Goal: Communication & Community: Answer question/provide support

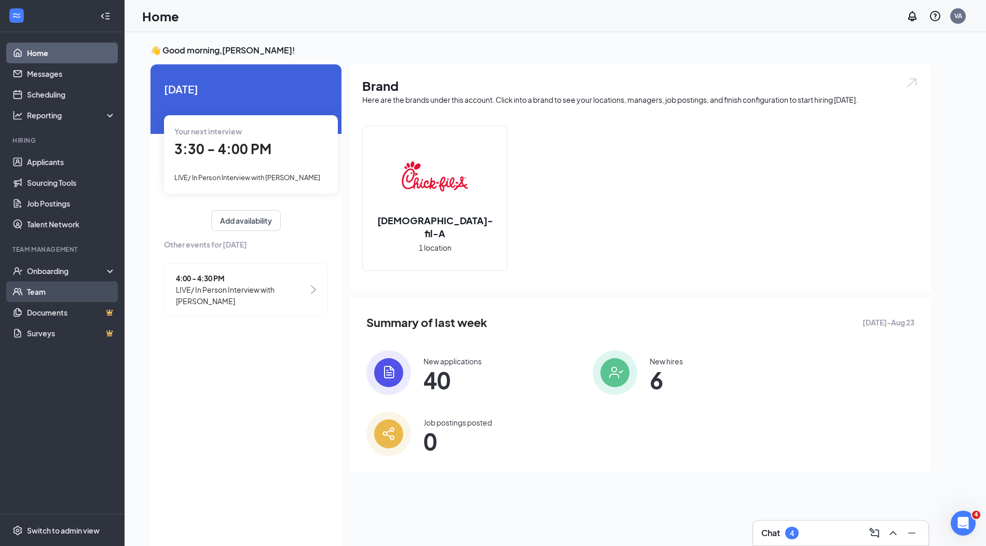
click at [63, 288] on link "Team" at bounding box center [71, 291] width 89 height 21
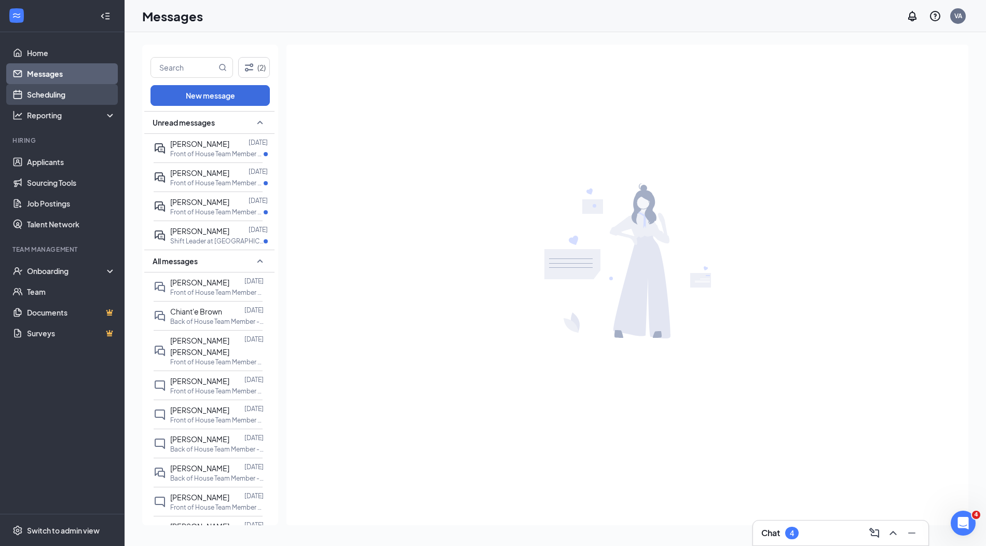
click at [51, 103] on link "Scheduling" at bounding box center [71, 94] width 89 height 21
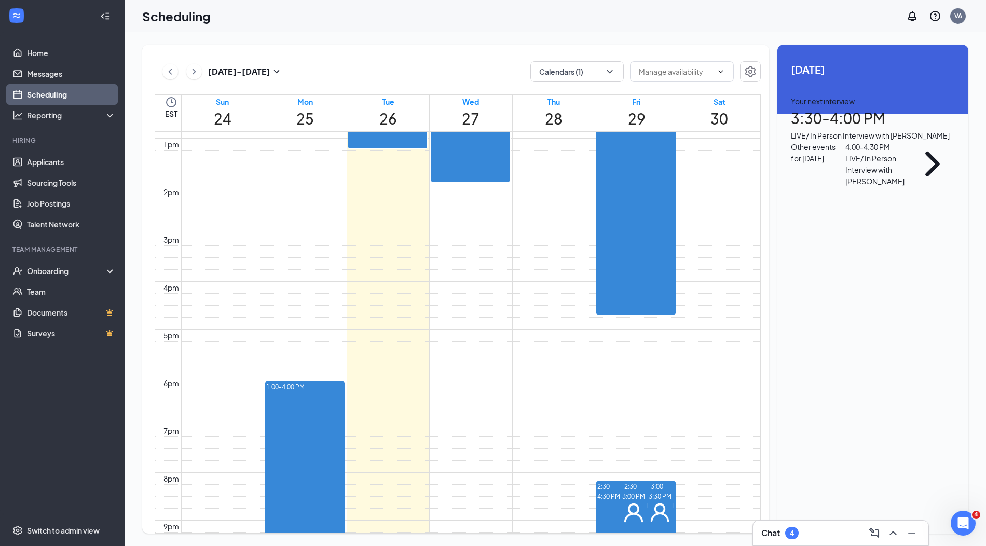
scroll to position [628, 0]
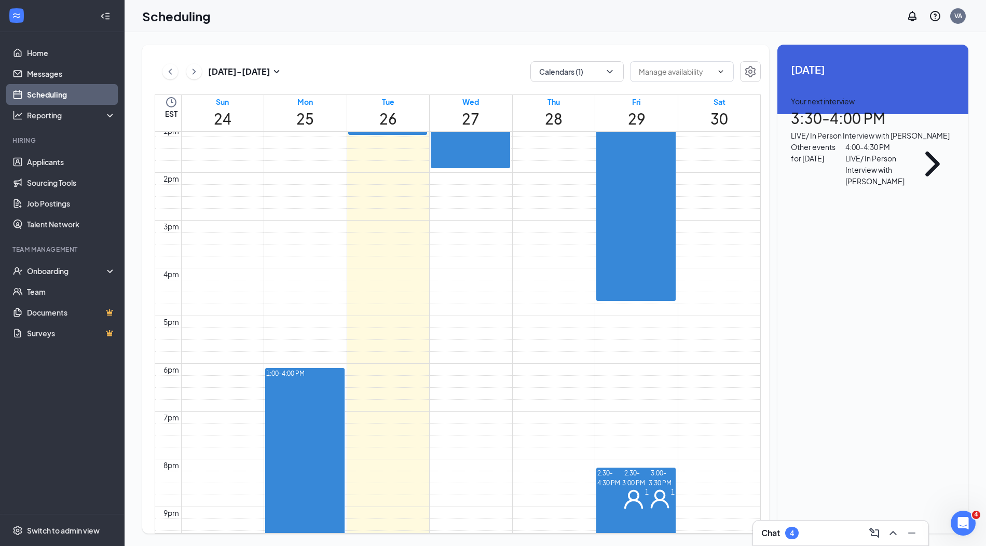
click at [638, 89] on div "1" at bounding box center [656, 72] width 37 height 33
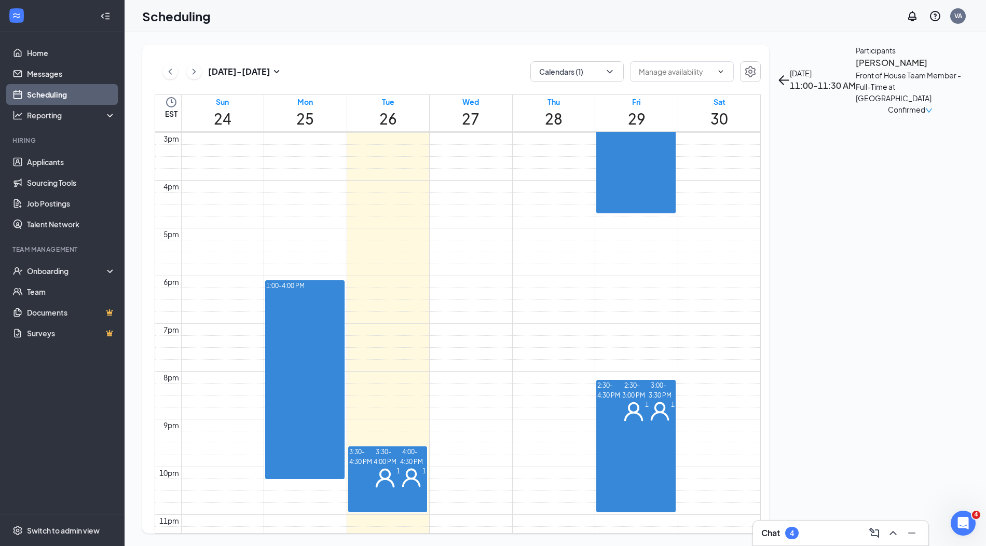
scroll to position [728, 0]
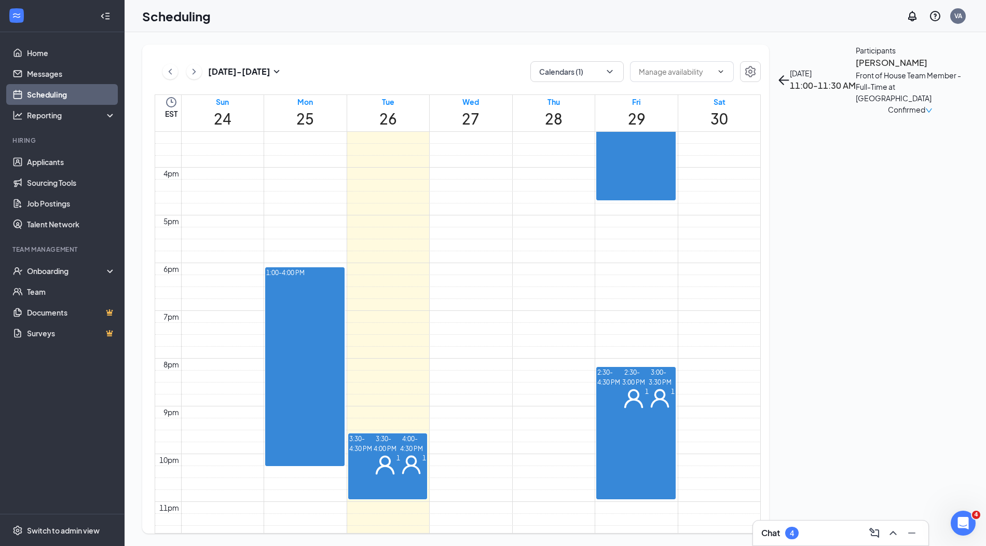
click at [637, 392] on div "1" at bounding box center [636, 398] width 26 height 22
click at [649, 410] on div "1" at bounding box center [662, 398] width 26 height 22
click at [374, 447] on span "3:30-4:00 PM" at bounding box center [385, 443] width 23 height 21
click at [400, 476] on div "1" at bounding box center [413, 465] width 26 height 22
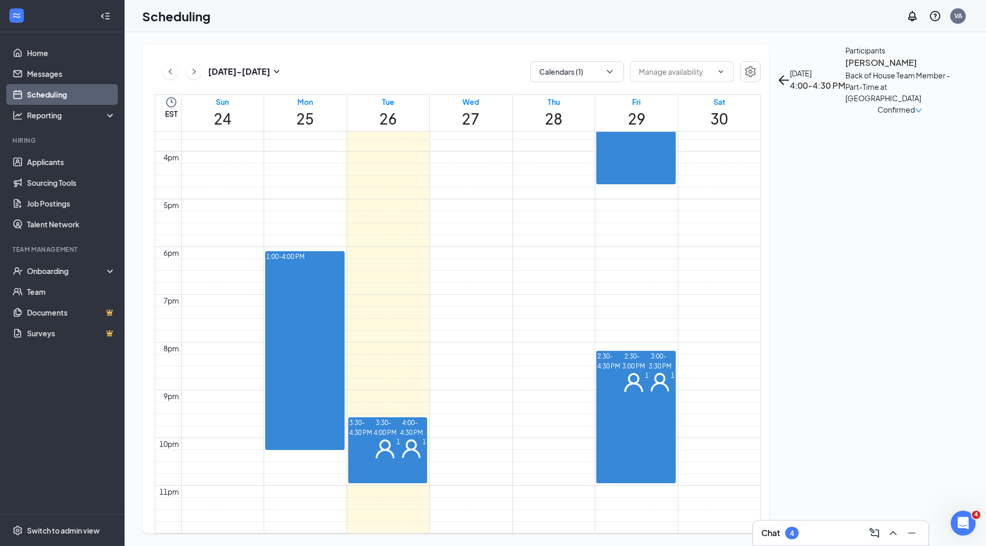
scroll to position [768, 0]
click at [374, 418] on span "3:30-4:30 PM" at bounding box center [361, 439] width 25 height 42
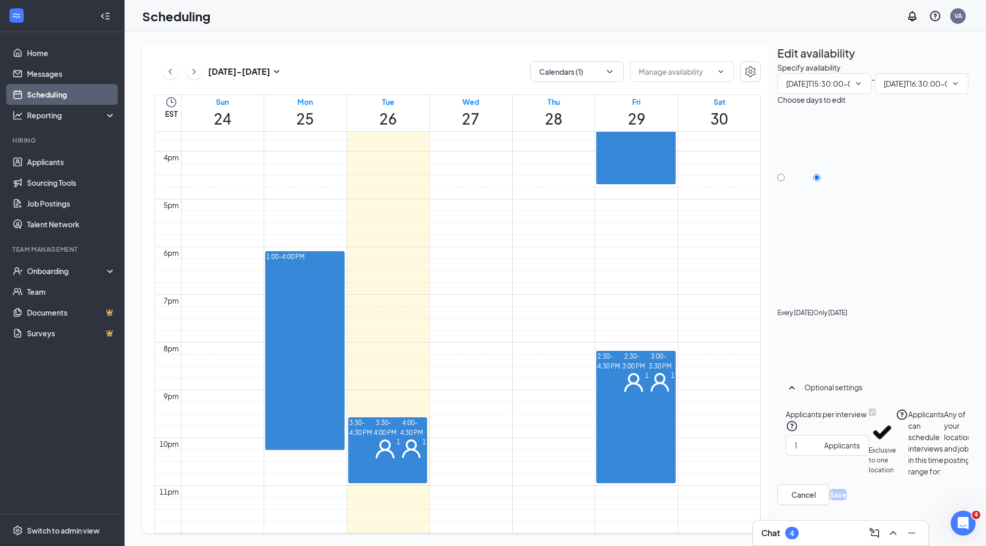
type input "03:30 PM"
type input "04:30 PM"
click at [374, 417] on span "3:30-4:00 PM" at bounding box center [385, 427] width 23 height 21
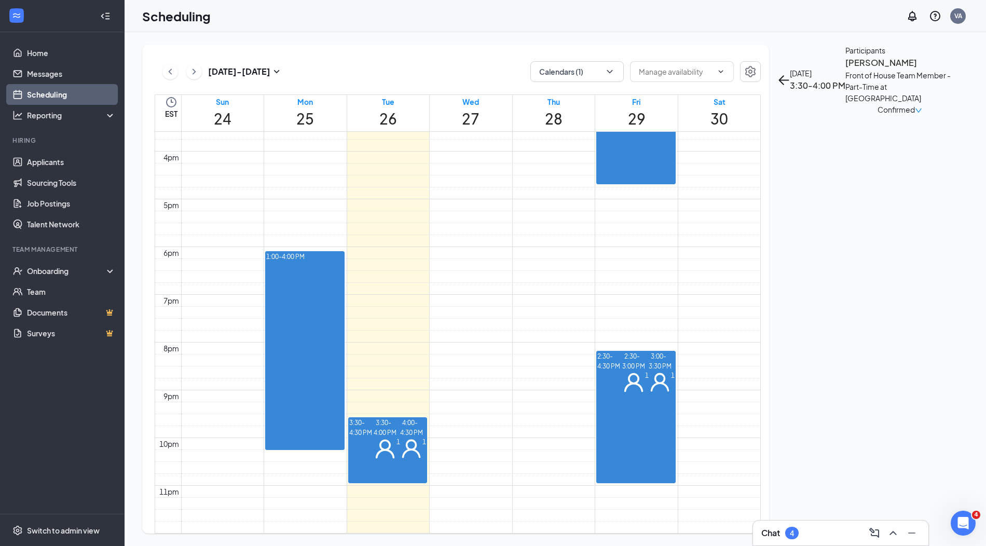
click at [846, 70] on h3 "[PERSON_NAME]" at bounding box center [900, 62] width 109 height 13
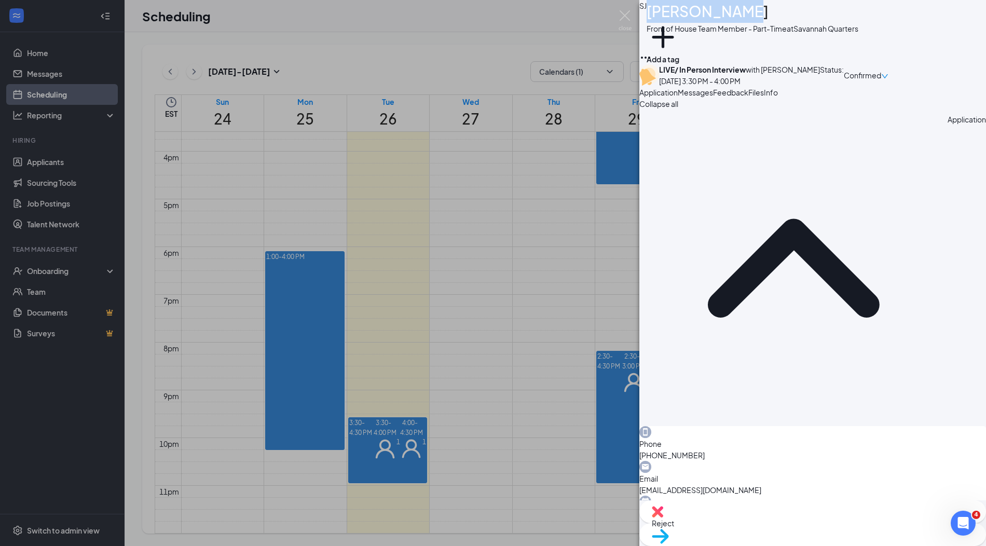
drag, startPoint x: 750, startPoint y: 15, endPoint x: 661, endPoint y: 20, distance: 88.9
click at [661, 20] on div "[PERSON_NAME] [PERSON_NAME] Front of House Team Member - Part-Time at [GEOGRAPH…" at bounding box center [813, 25] width 347 height 51
copy div "[PERSON_NAME]"
click at [632, 272] on div "[PERSON_NAME] [PERSON_NAME] Front of House Team Member - Part-Time at [GEOGRAPH…" at bounding box center [493, 273] width 986 height 546
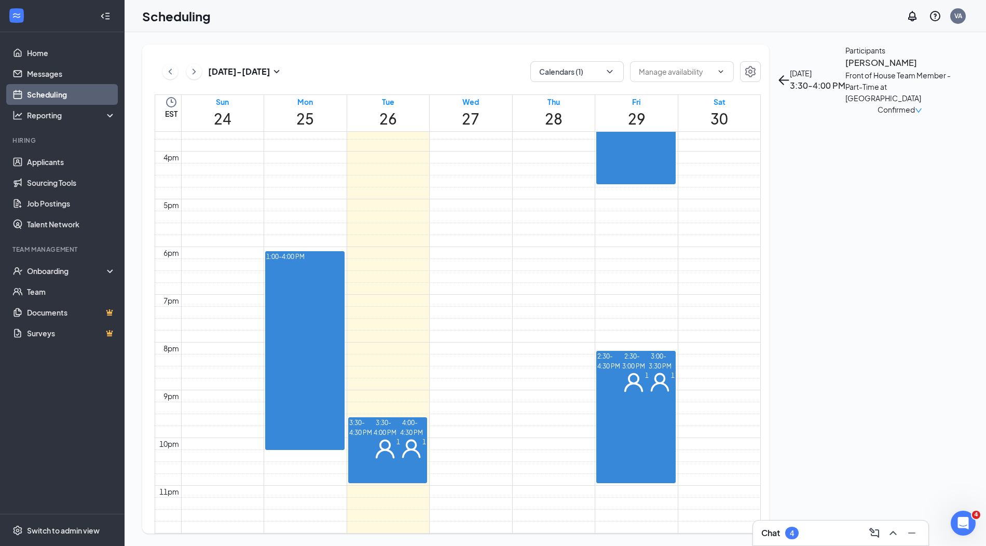
click at [374, 452] on div at bounding box center [374, 439] width 0 height 42
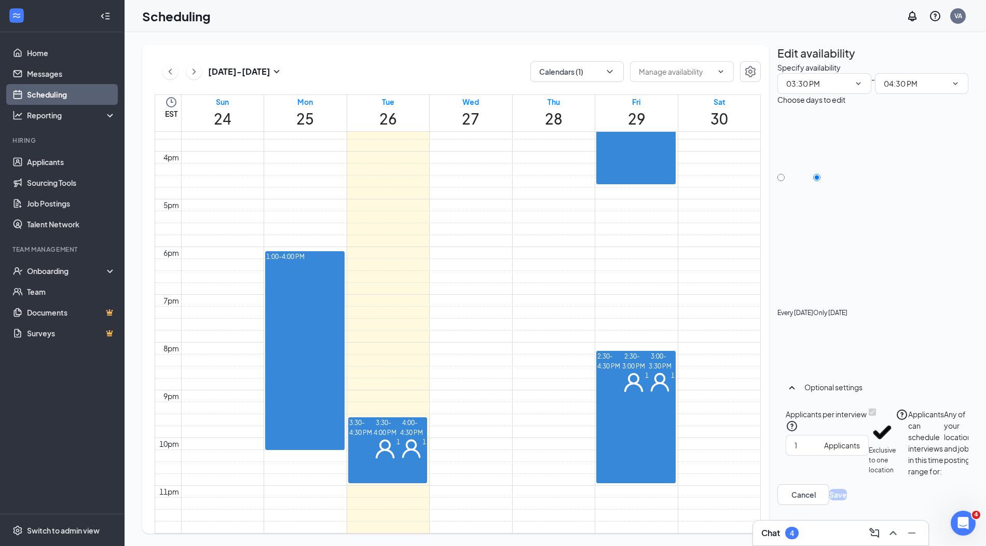
click at [400, 438] on span "4:00-4:30 PM" at bounding box center [411, 427] width 23 height 21
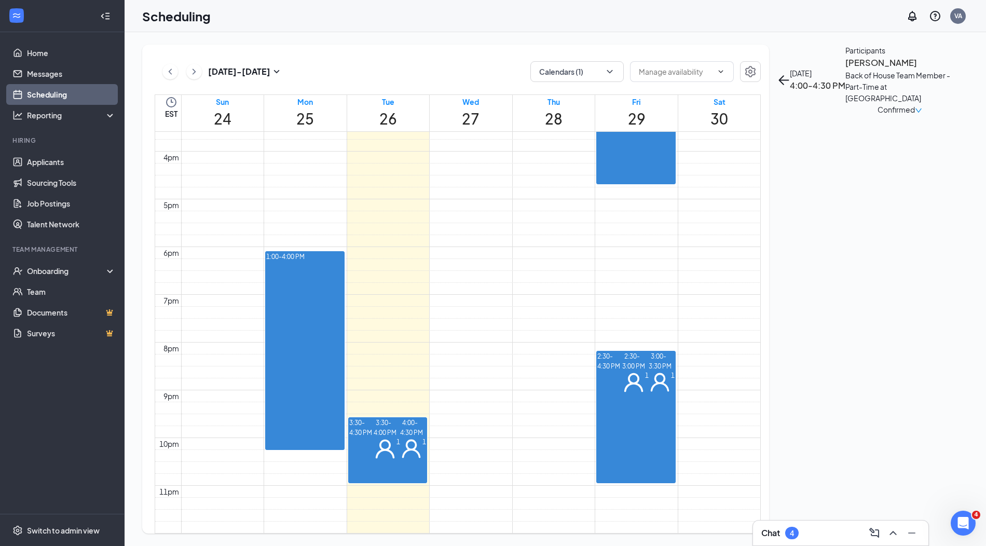
click at [846, 104] on div "Back of House Team Member - Part-Time at [GEOGRAPHIC_DATA]" at bounding box center [900, 87] width 109 height 34
click at [846, 70] on h3 "[PERSON_NAME]" at bounding box center [900, 62] width 109 height 13
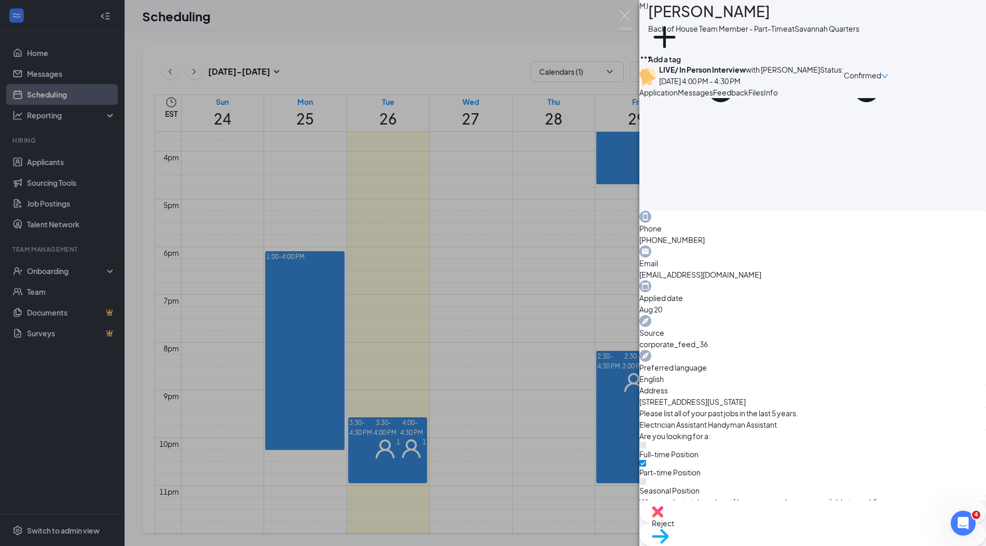
scroll to position [142, 0]
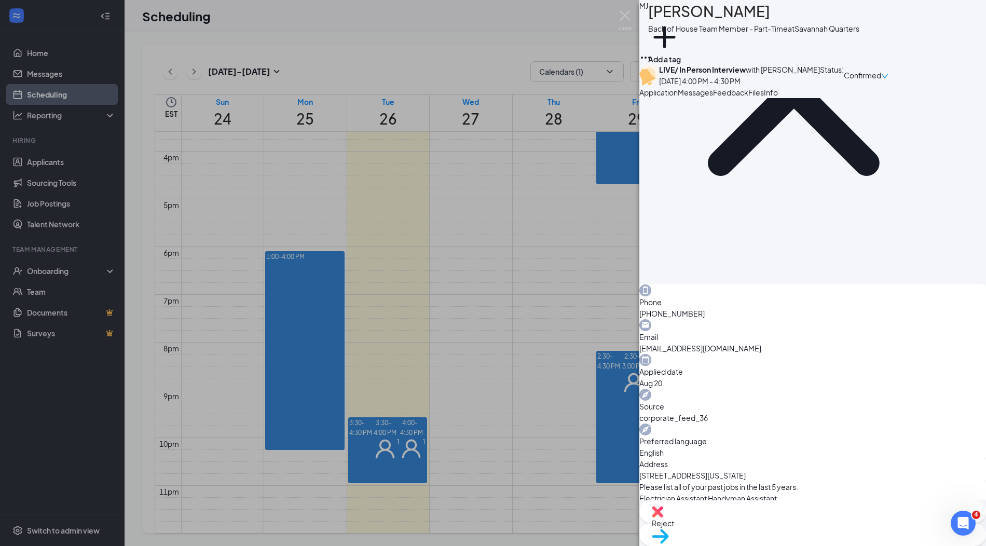
drag, startPoint x: 759, startPoint y: 18, endPoint x: 672, endPoint y: 19, distance: 86.7
click at [672, 19] on div "[PERSON_NAME] [PERSON_NAME] Back of House Team Member - Part-Time at [GEOGRAPHI…" at bounding box center [813, 25] width 347 height 51
copy h1 "[PERSON_NAME]"
click at [567, 332] on div "[PERSON_NAME] [PERSON_NAME] Back of House Team Member - Part-Time at [GEOGRAPHI…" at bounding box center [493, 273] width 986 height 546
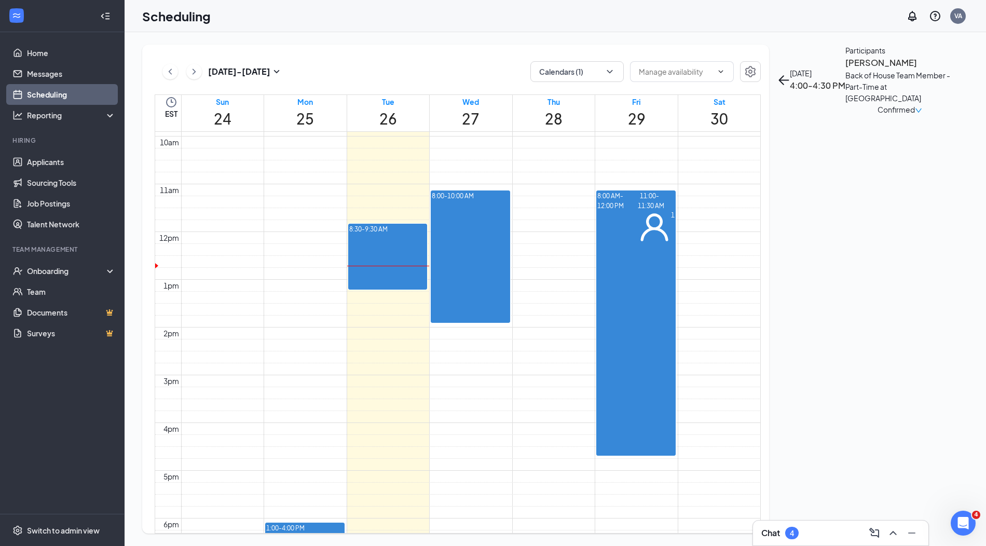
scroll to position [472, 0]
click at [59, 207] on link "Job Postings" at bounding box center [71, 203] width 89 height 21
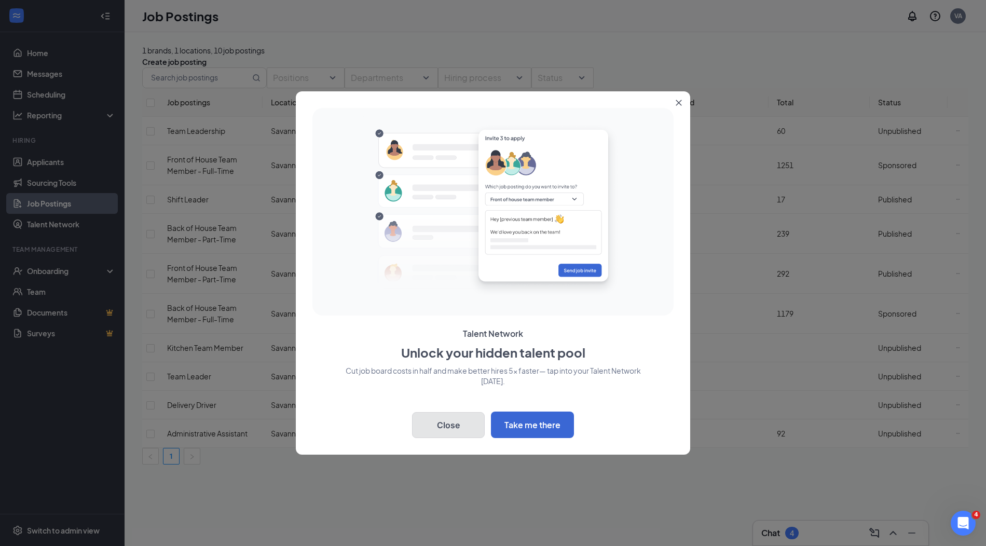
click at [442, 418] on button "Close" at bounding box center [448, 425] width 73 height 26
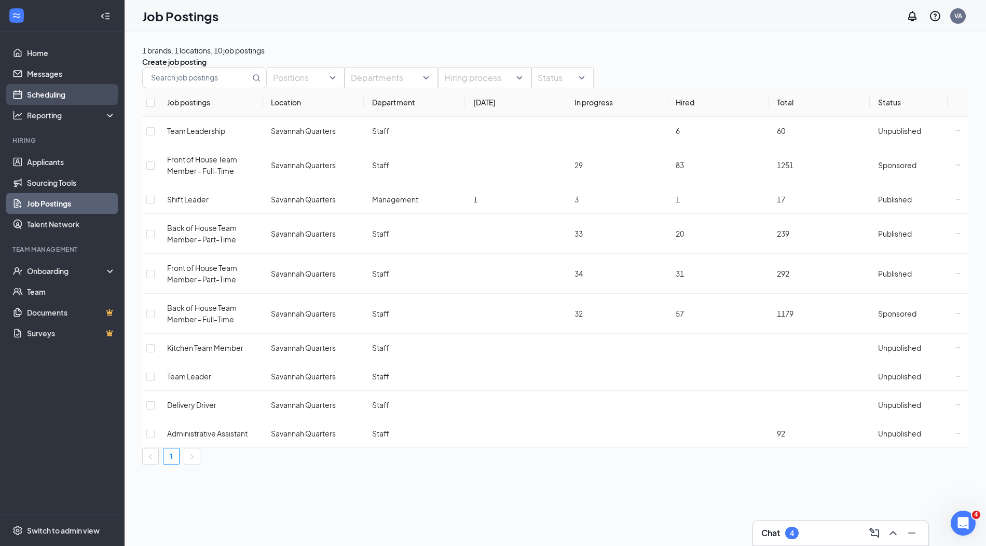
click at [69, 89] on link "Scheduling" at bounding box center [71, 94] width 89 height 21
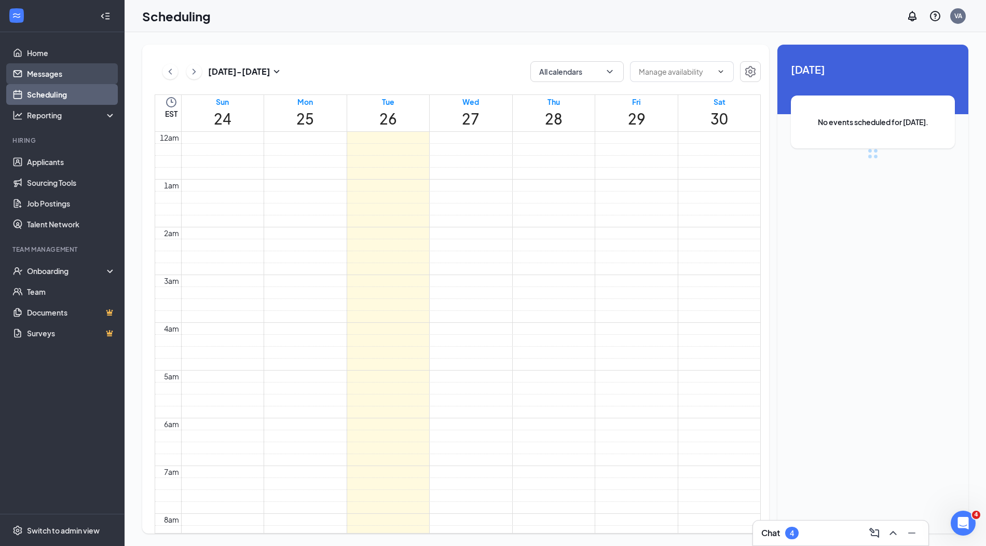
scroll to position [510, 0]
click at [59, 77] on link "Messages" at bounding box center [71, 73] width 89 height 21
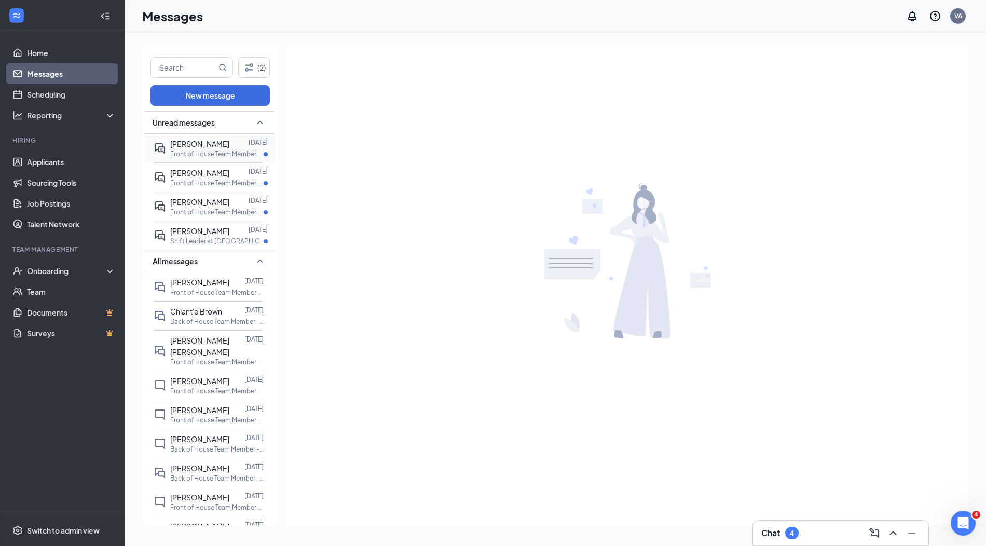
click at [227, 154] on p "Front of House Team Member - Part-Time at [GEOGRAPHIC_DATA]" at bounding box center [216, 154] width 93 height 9
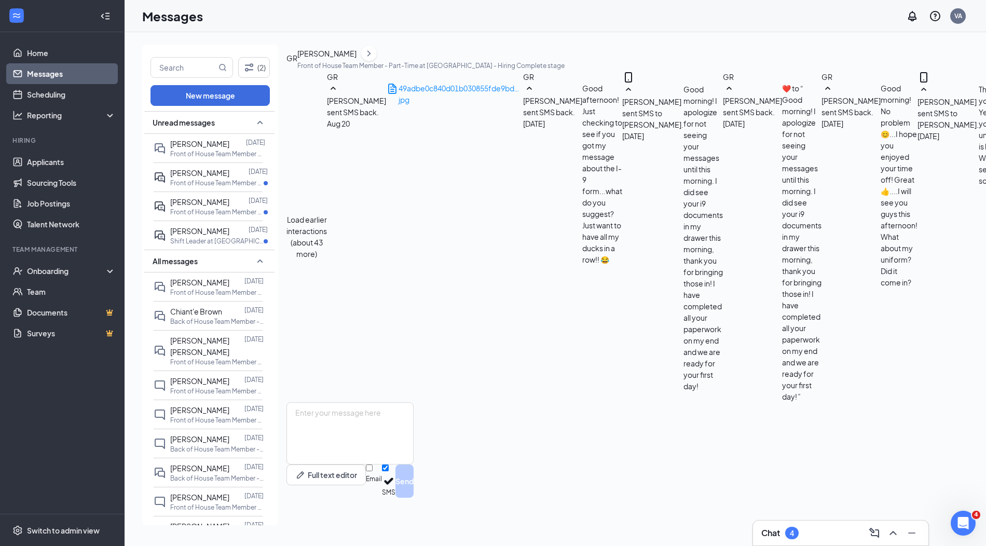
scroll to position [376, 0]
click at [383, 465] on textarea at bounding box center [350, 433] width 127 height 62
click at [414, 444] on textarea at bounding box center [350, 433] width 127 height 62
click at [406, 439] on textarea at bounding box center [350, 433] width 127 height 62
type textarea "I just sent you a password reset! That should allow you to log in."
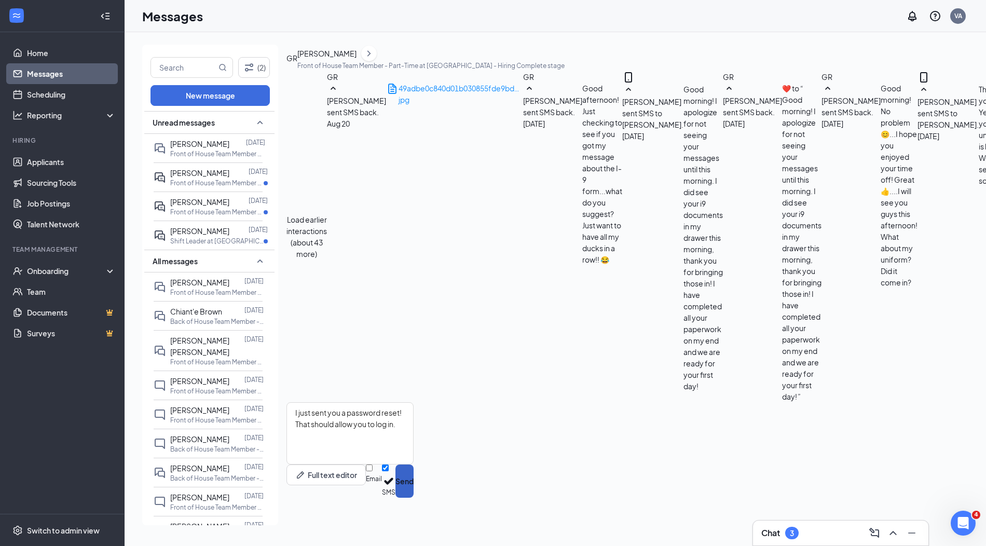
click at [414, 498] on button "Send" at bounding box center [405, 481] width 18 height 33
click at [414, 492] on div "Full text editor Email SMS Send" at bounding box center [350, 450] width 127 height 96
click at [414, 458] on textarea at bounding box center [350, 433] width 127 height 62
type textarea "Oh no!! Yes, they do have smaller skirts! What size did we order you? I'll see …"
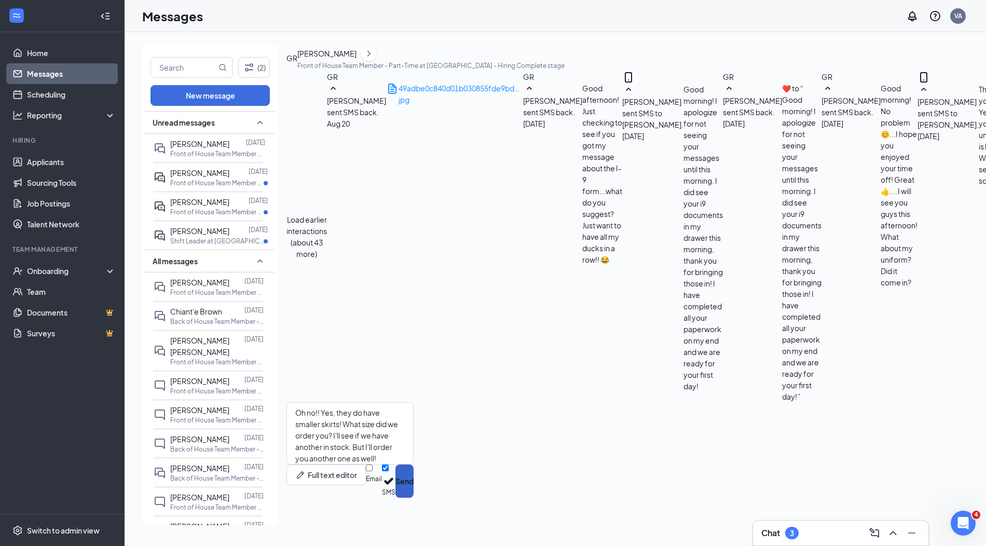
click at [414, 498] on button "Send" at bounding box center [405, 481] width 18 height 33
click at [414, 465] on textarea at bounding box center [350, 433] width 127 height 62
type textarea "t"
type textarea "The app can be downloaded - it's the HS Teams app. It's free."
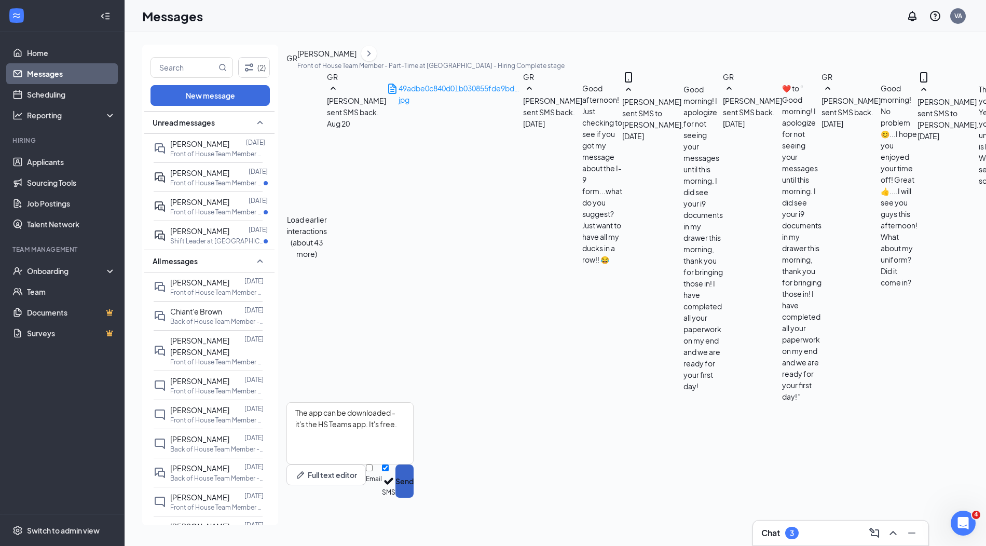
click at [414, 498] on button "Send" at bounding box center [405, 481] width 18 height 33
